Goal: Information Seeking & Learning: Learn about a topic

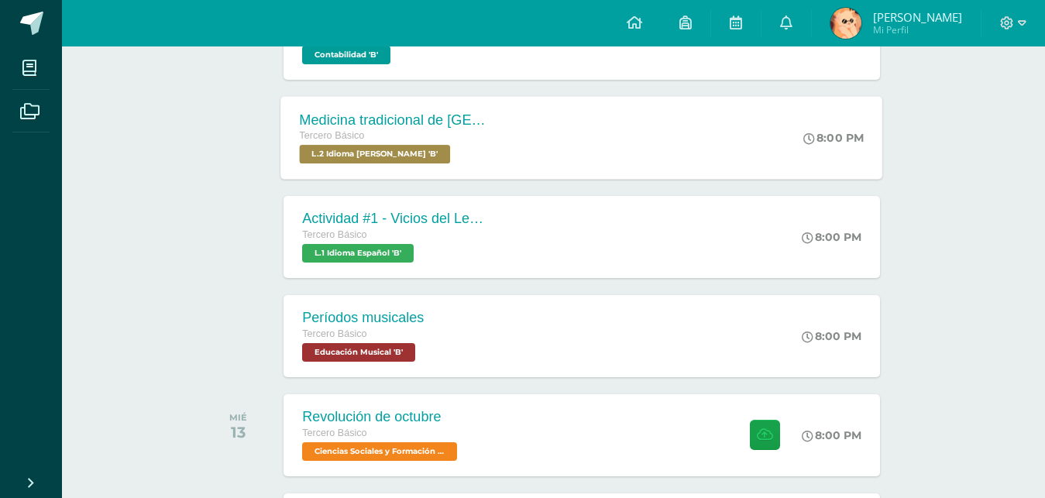
scroll to position [363, 0]
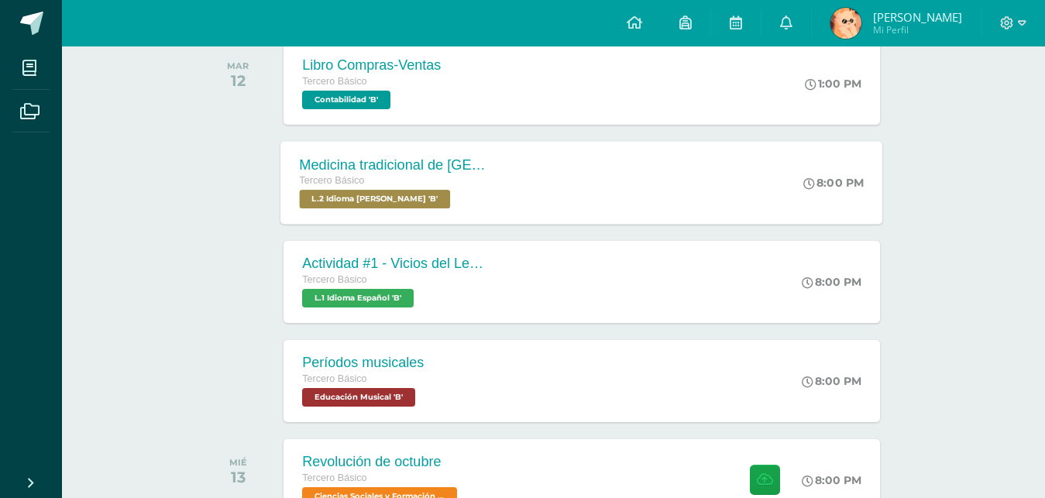
click at [571, 178] on div "Medicina tradicional de [GEOGRAPHIC_DATA] Tercero Básico L.2 Idioma [PERSON_NAM…" at bounding box center [582, 182] width 602 height 83
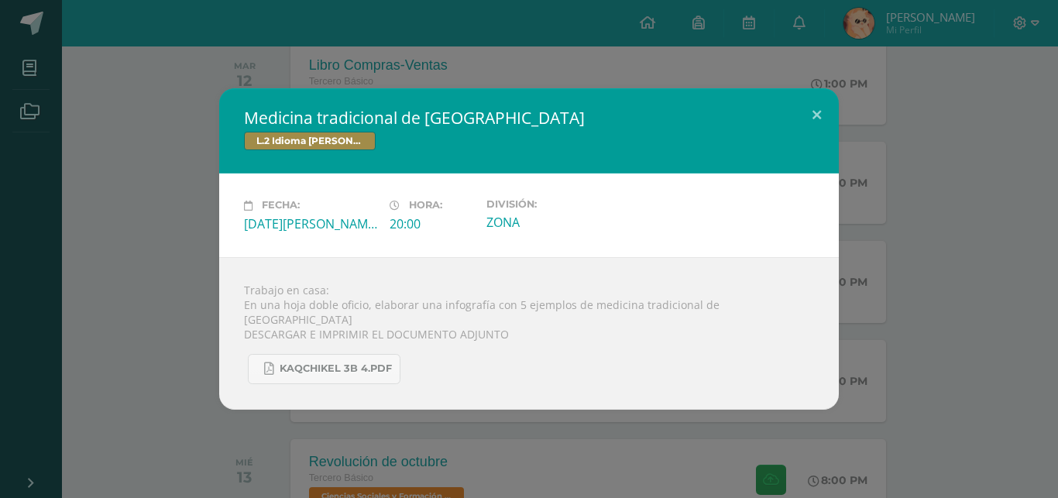
click at [814, 314] on div "Trabajo en casa: En una hoja doble oficio, elaborar una infografía con 5 ejempl…" at bounding box center [529, 333] width 620 height 153
click at [888, 309] on div "Medicina tradicional de [GEOGRAPHIC_DATA] L.2 Idioma [PERSON_NAME] Fecha: [DATE…" at bounding box center [529, 248] width 1046 height 321
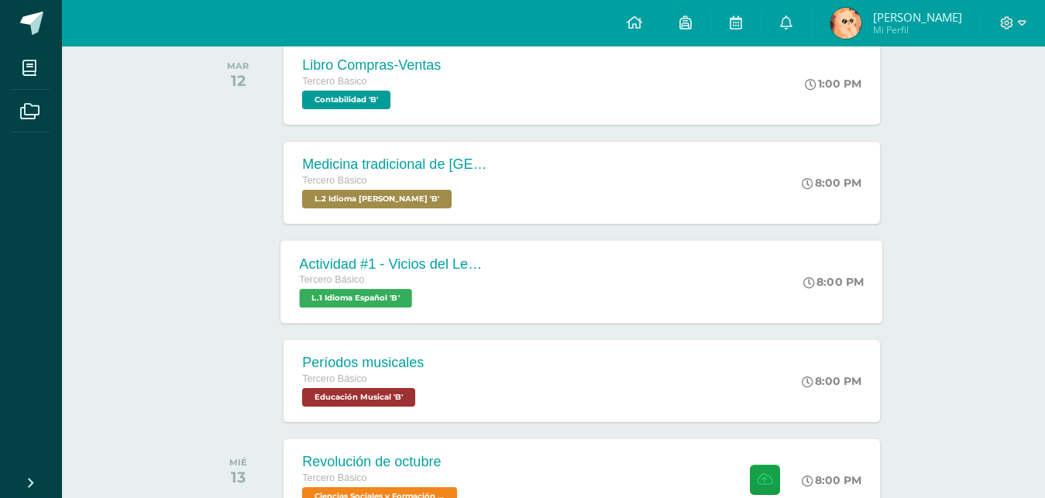
click at [514, 281] on div "Actividad #1 - Vicios del LenguaJe Tercero Básico L.1 Idioma Español 'B' 8:00 P…" at bounding box center [582, 281] width 602 height 83
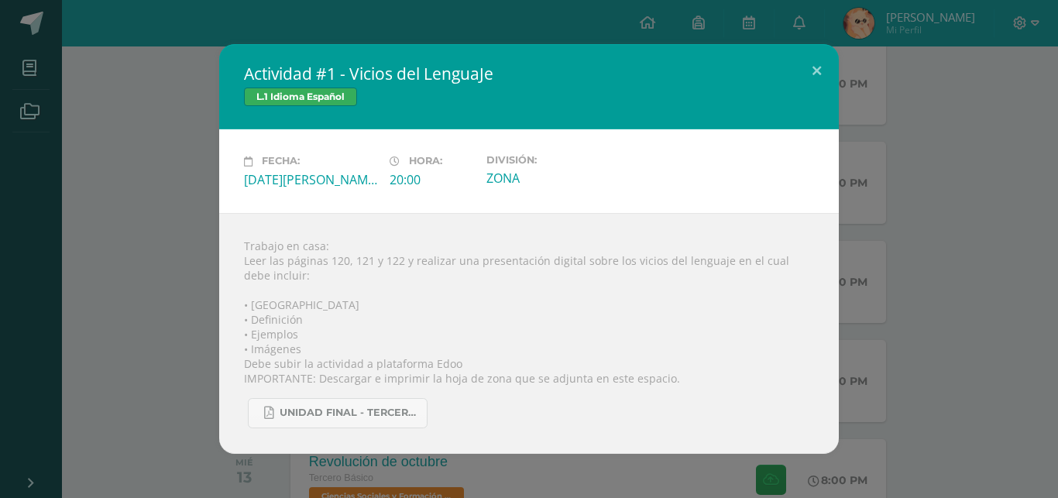
click at [1044, 207] on div "Actividad #1 - Vicios del LenguaJe L.1 Idioma Español Fecha: [DATE][PERSON_NAME…" at bounding box center [529, 249] width 1058 height 498
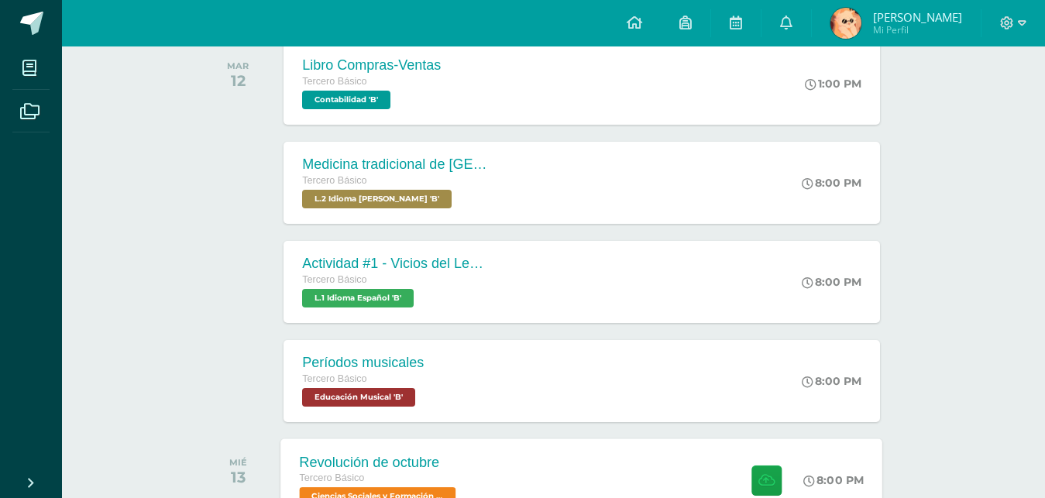
click at [410, 484] on div "Tercero Básico" at bounding box center [380, 478] width 160 height 17
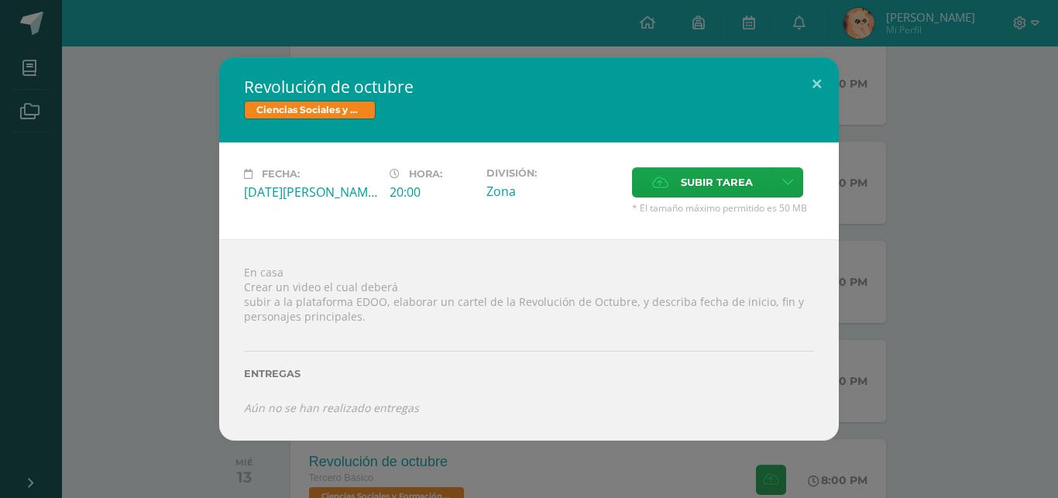
click at [996, 252] on div "Revolución de octubre Ciencias Sociales y Formación Ciudadana Fecha: [DATE][PER…" at bounding box center [529, 248] width 1046 height 383
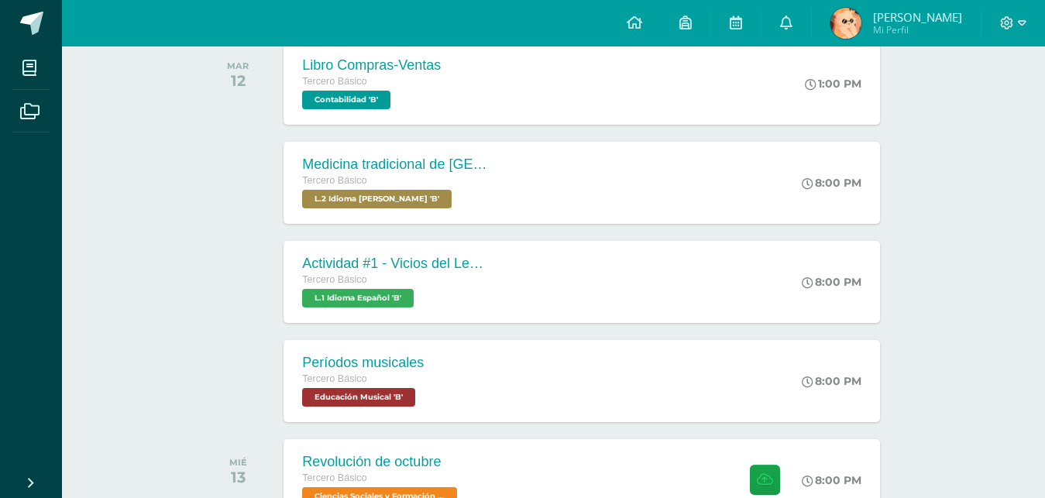
click at [481, 287] on div "Tercero Básico" at bounding box center [395, 280] width 186 height 17
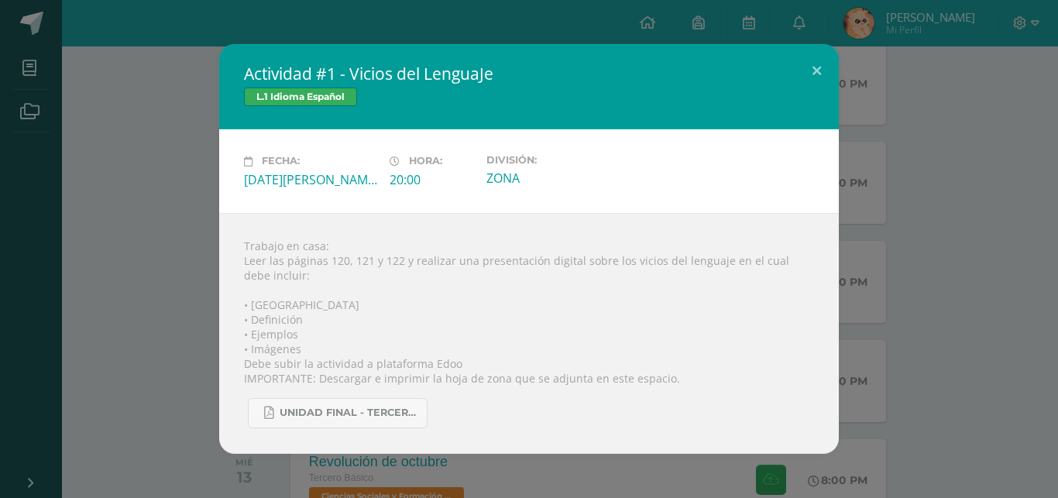
click at [1044, 126] on div "Actividad #1 - Vicios del LenguaJe L.1 Idioma Español Fecha: [DATE][PERSON_NAME…" at bounding box center [529, 249] width 1058 height 498
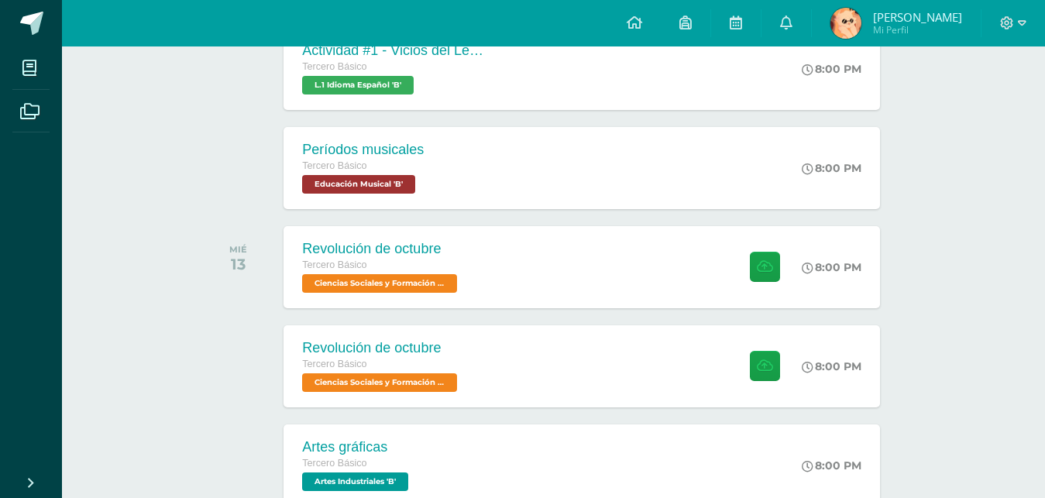
scroll to position [590, 0]
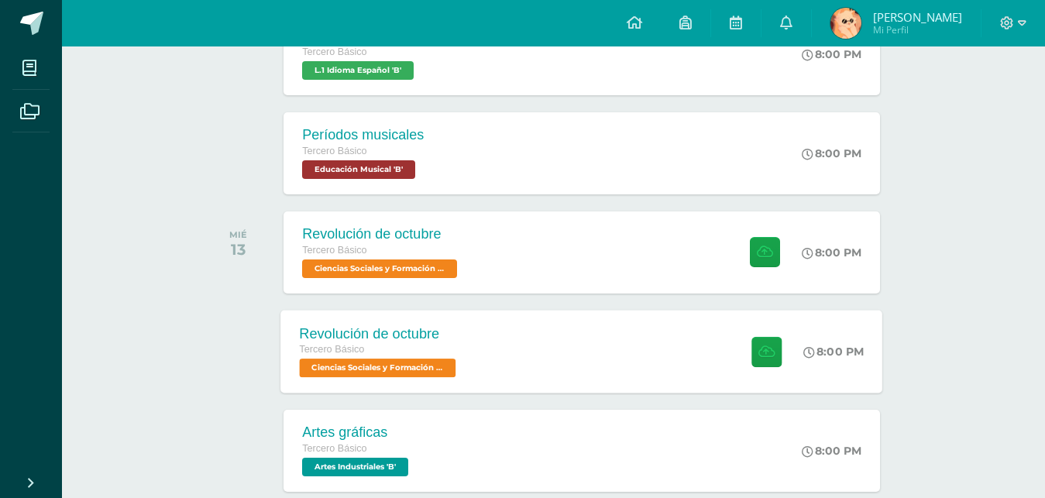
click at [627, 294] on div "Revolución de octubre Tercero Básico Ciencias Sociales y Formación Ciudadana 'B…" at bounding box center [582, 253] width 596 height 82
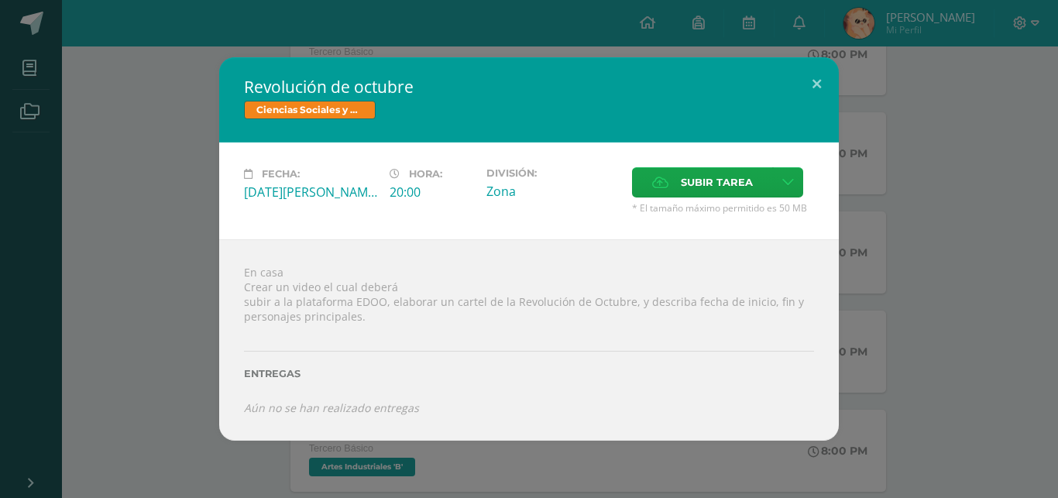
click at [145, 245] on div "Revolución de octubre Ciencias Sociales y Formación Ciudadana Fecha: [DATE][PER…" at bounding box center [529, 248] width 1046 height 383
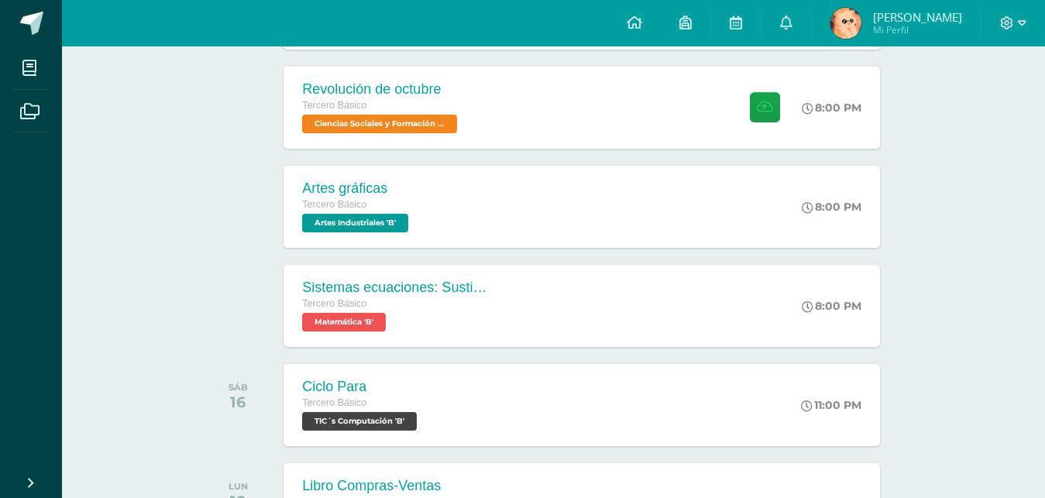
scroll to position [842, 0]
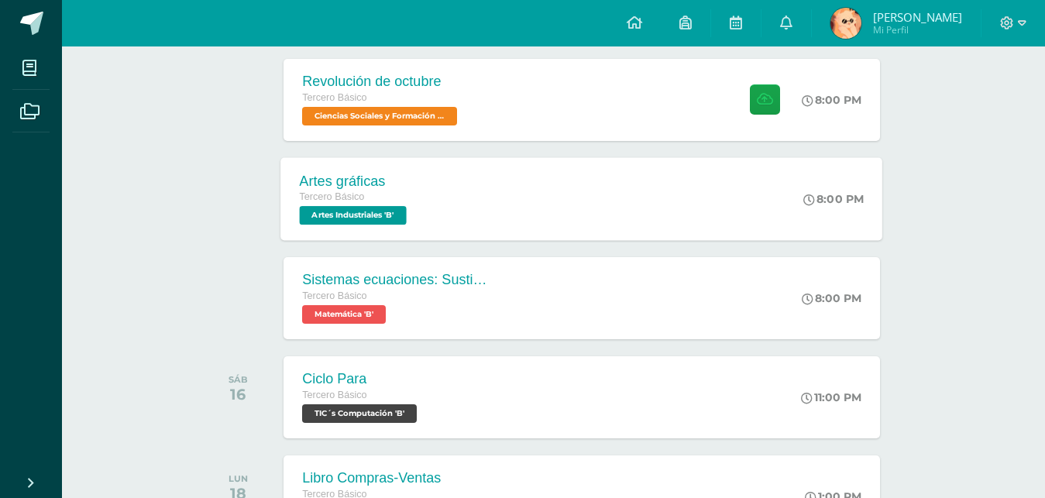
click at [586, 209] on div "Artes gráficas Tercero Básico Artes Industriales 'B' 8:00 PM Artes gráficas Art…" at bounding box center [582, 198] width 602 height 83
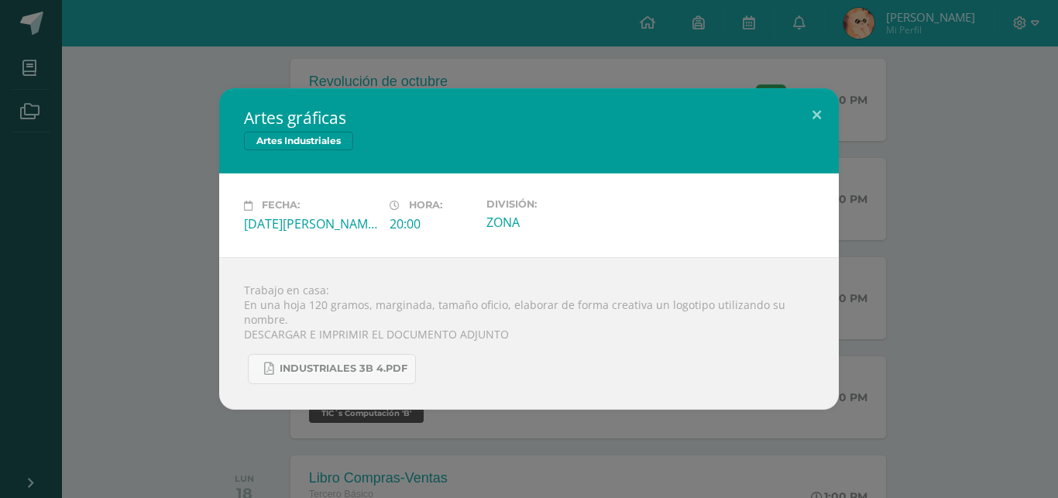
click at [134, 201] on div "Artes gráficas Artes Industriales Fecha: [DATE][PERSON_NAME] Hora: 20:00 Divisi…" at bounding box center [529, 248] width 1046 height 321
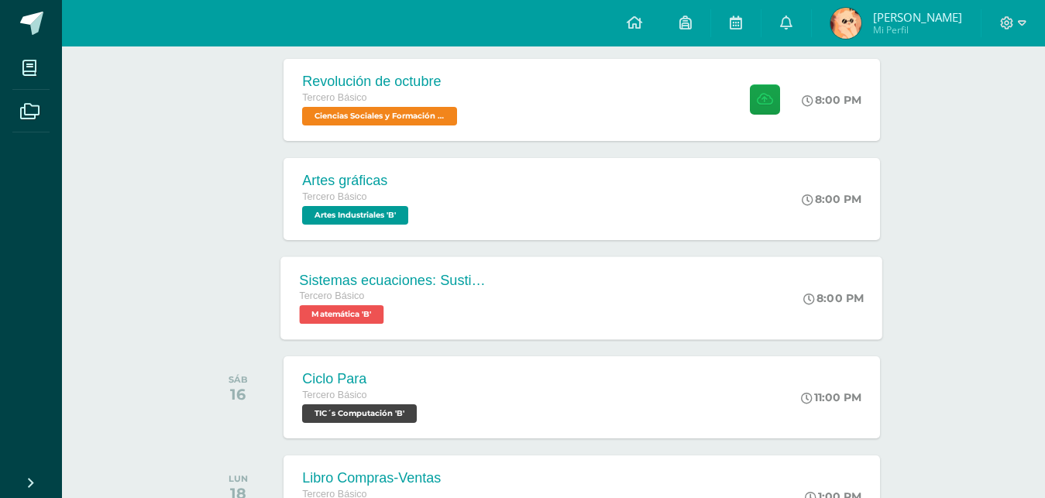
click at [349, 278] on div "Sistemas ecuaciones: Sustitución e igualación" at bounding box center [393, 280] width 187 height 16
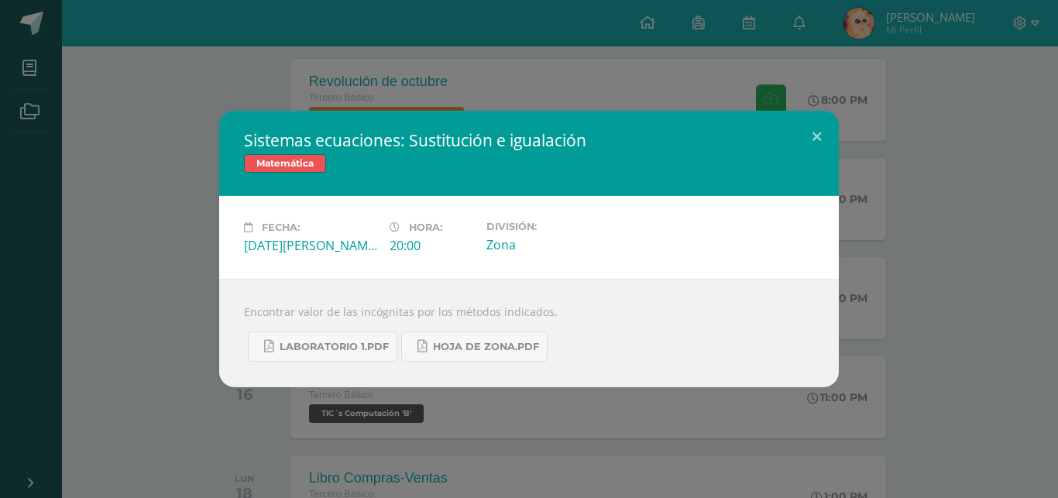
click at [875, 209] on div "Sistemas ecuaciones: Sustitución e igualación Matemática Fecha: [DATE][PERSON_N…" at bounding box center [529, 249] width 1046 height 277
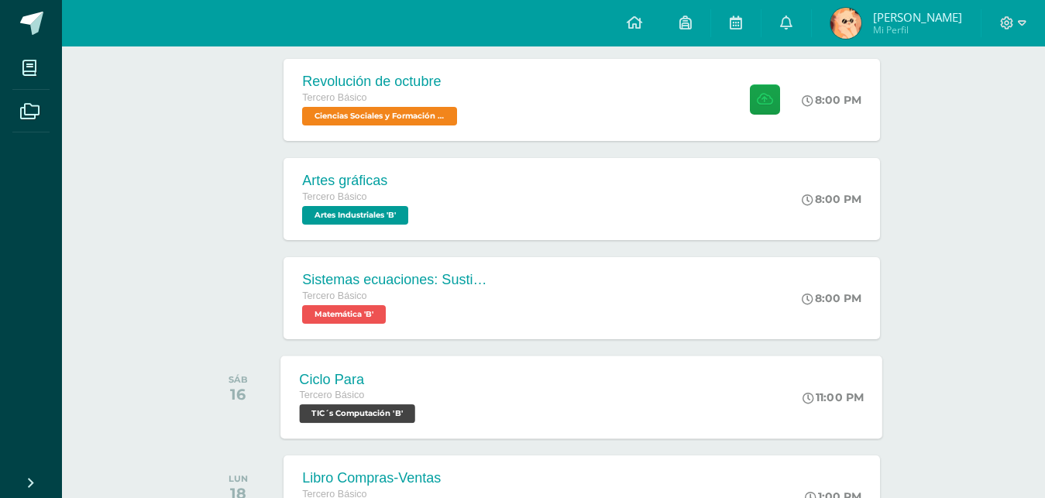
click at [306, 377] on div "Ciclo Para" at bounding box center [360, 379] width 120 height 16
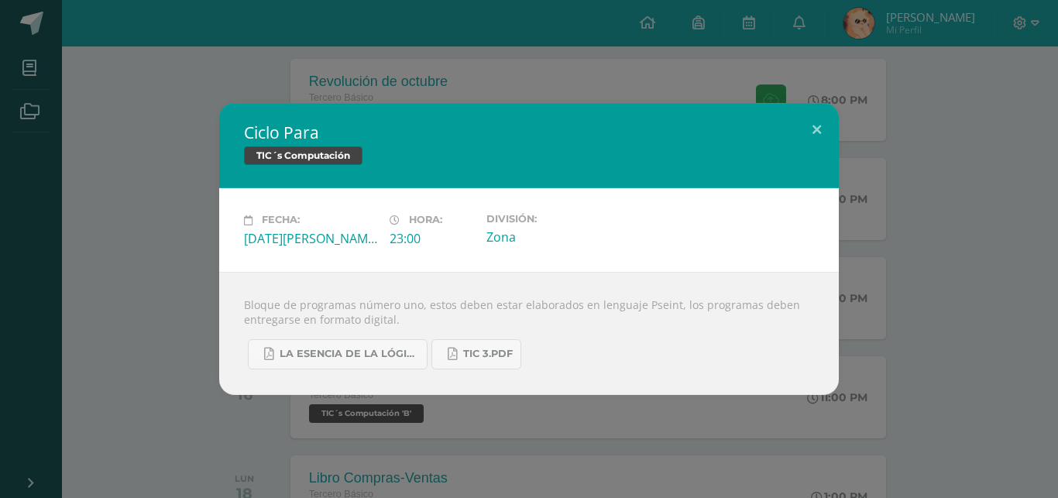
click at [170, 328] on div "Ciclo Para TIC´s Computación Fecha: [DATE][PERSON_NAME] Hora: 23:00 División: Z…" at bounding box center [529, 248] width 1046 height 291
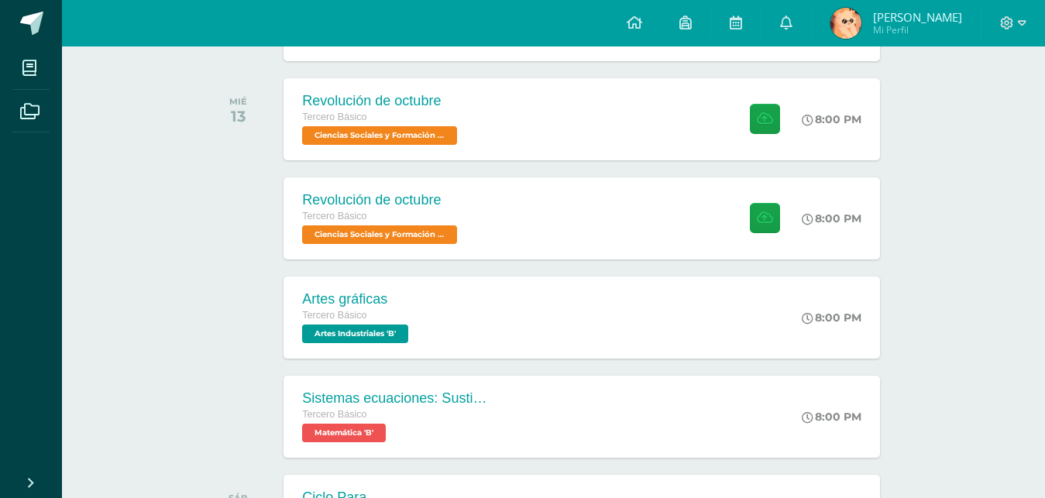
scroll to position [753, 0]
